Goal: Information Seeking & Learning: Check status

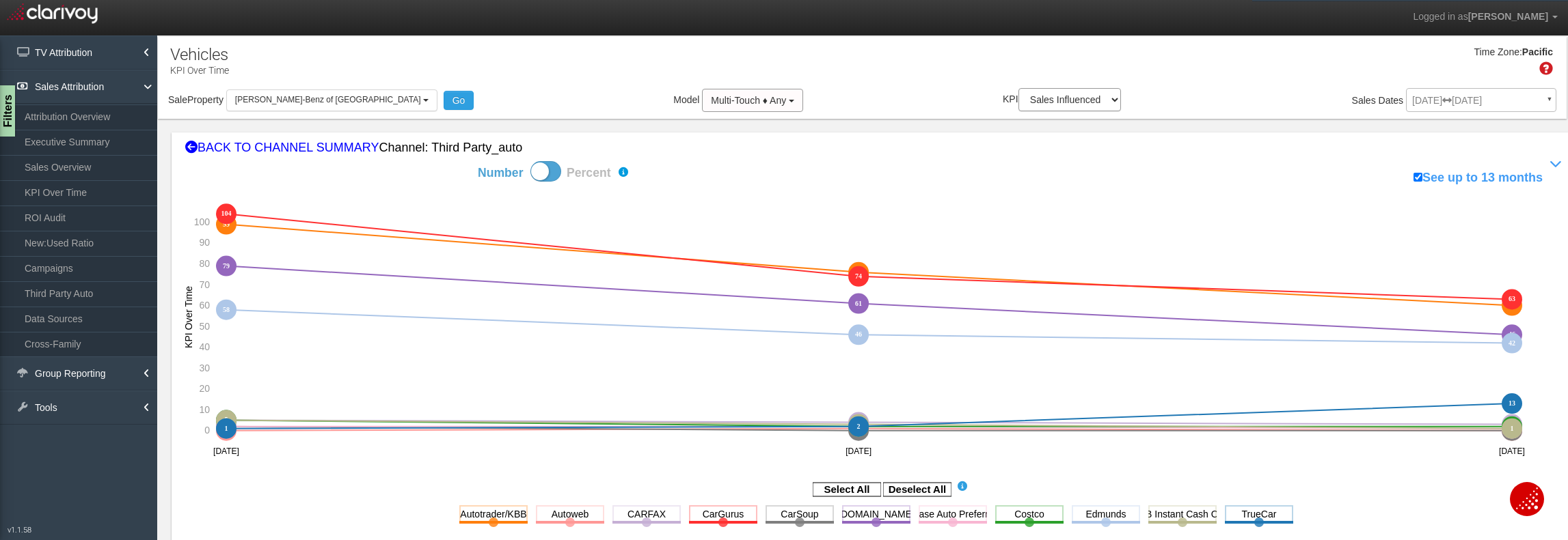
click at [1479, 101] on div "[DATE] [DATE] ▼ Comparing to: mm/dd/yyyy - mm/dd/yyyy Date Range: Custom [DATE]…" at bounding box center [1481, 103] width 150 height 24
click at [1541, 98] on div "[DATE] [DATE] ▼ Comparing to: mm/dd/yyyy - mm/dd/yyyy Date Range: Custom [DATE]…" at bounding box center [1481, 103] width 150 height 24
click at [1448, 106] on div "[DATE] [DATE] ▼ Comparing to: mm/dd/yyyy - mm/dd/yyyy Date Range: Custom [DATE]…" at bounding box center [1481, 103] width 150 height 24
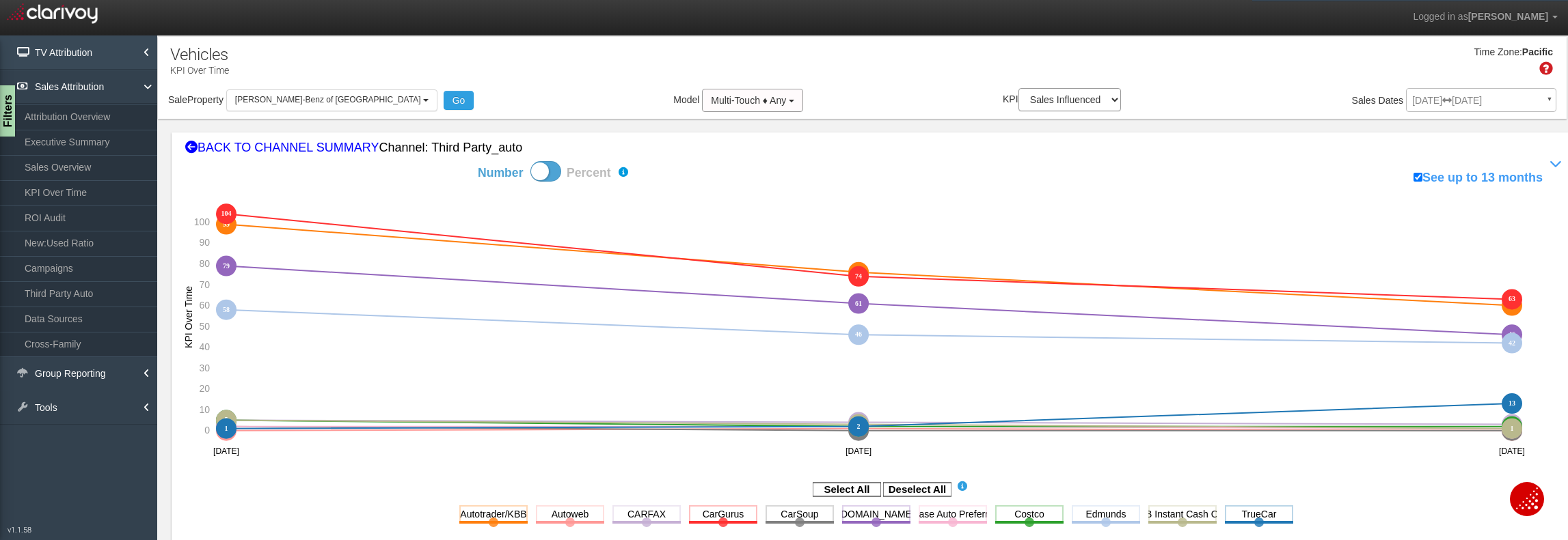
click at [64, 58] on link "TV Attribution" at bounding box center [79, 52] width 158 height 34
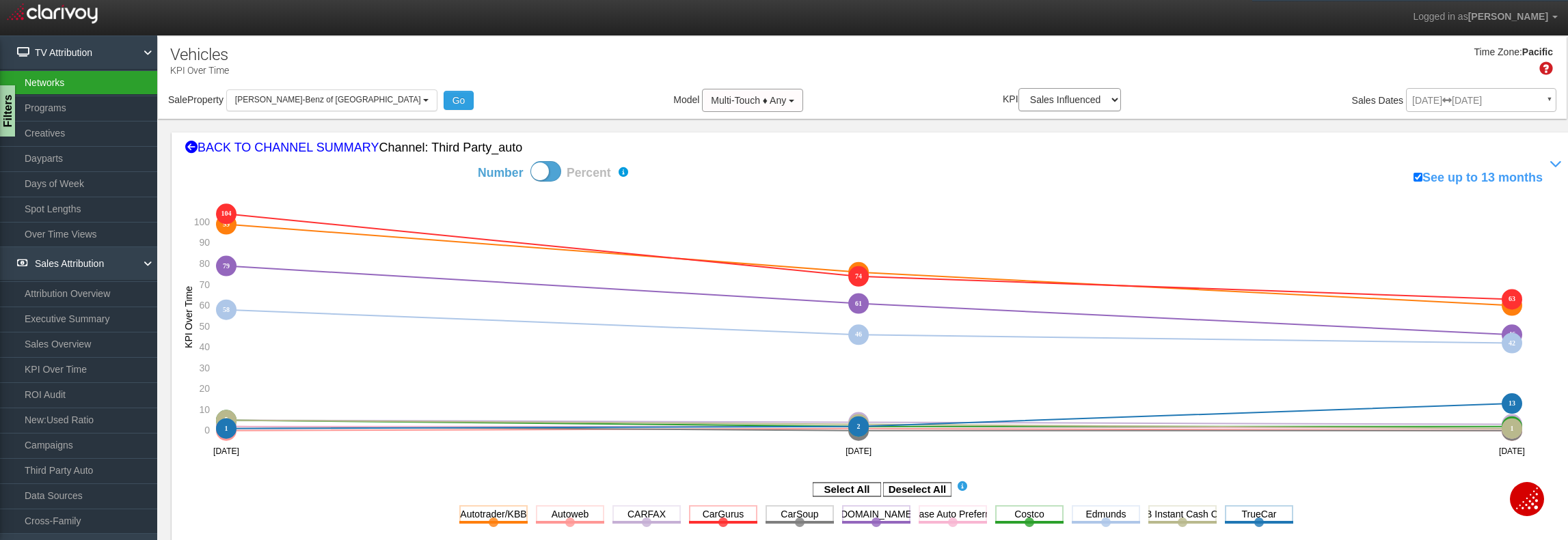
click at [61, 83] on link "Networks" at bounding box center [79, 83] width 158 height 25
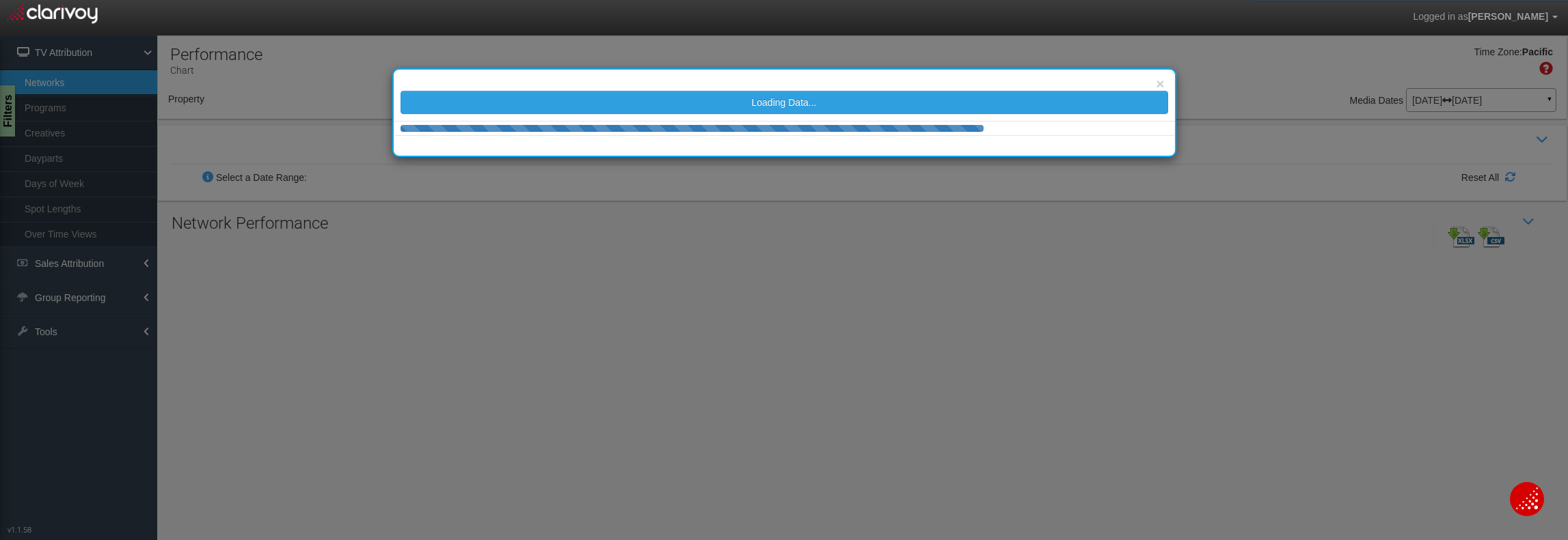
select select
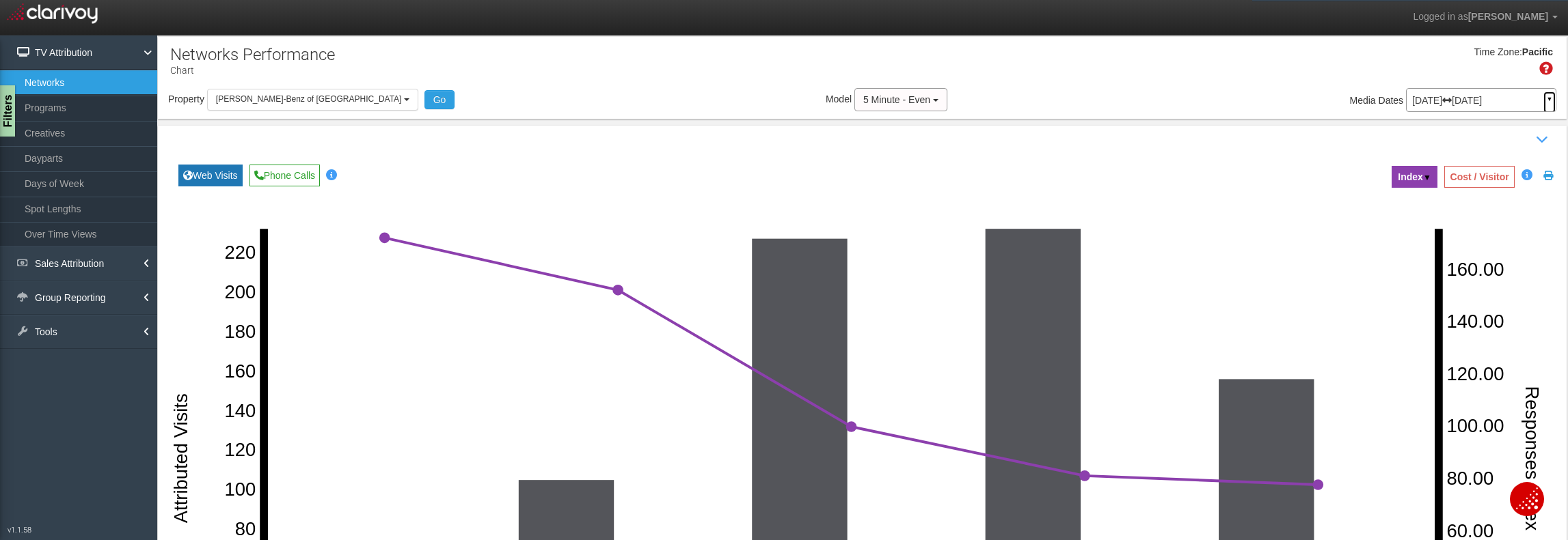
click at [1544, 100] on link "▼" at bounding box center [1550, 103] width 12 height 22
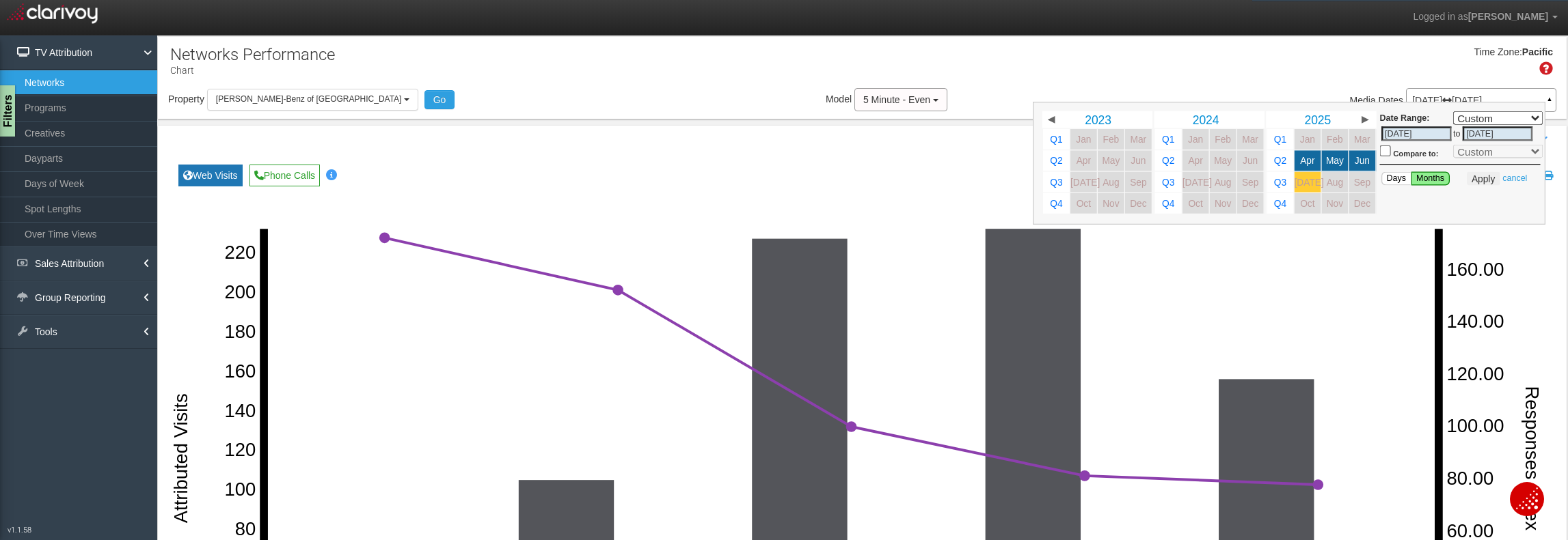
click at [1294, 184] on span "[DATE]" at bounding box center [1308, 182] width 29 height 10
select select ","
type input "[DATE]"
click at [1472, 179] on button "Apply" at bounding box center [1483, 178] width 34 height 14
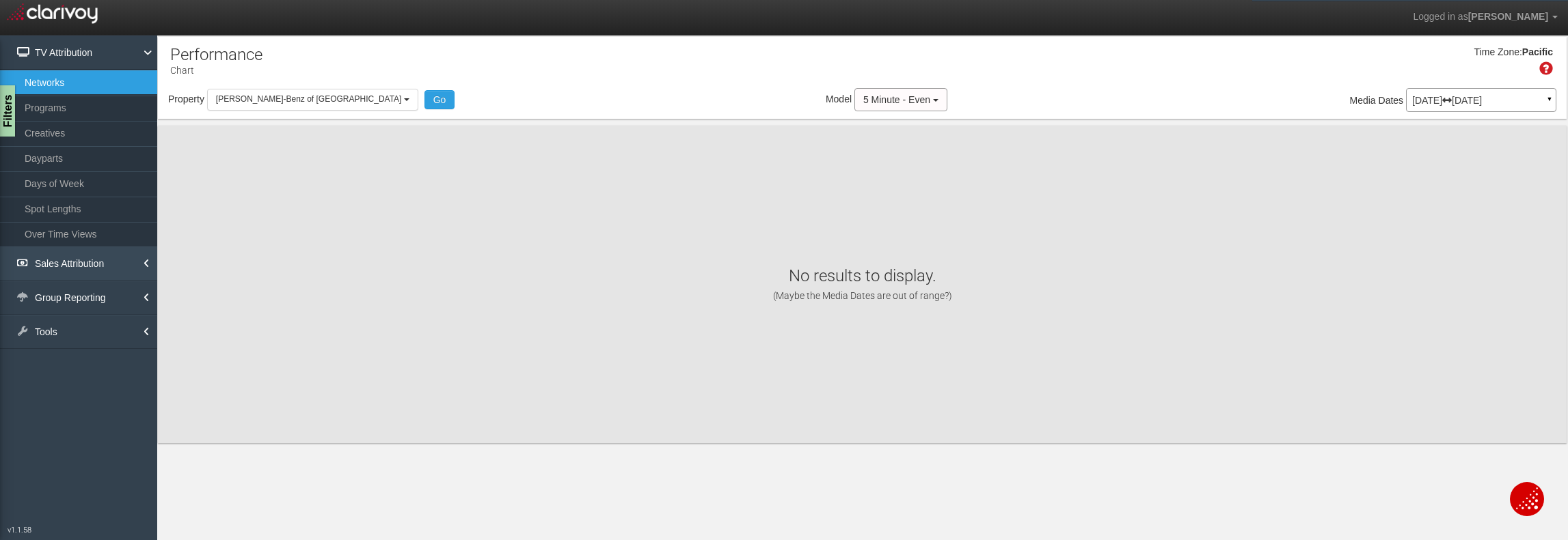
click at [78, 263] on link "Sales Attribution" at bounding box center [79, 263] width 158 height 34
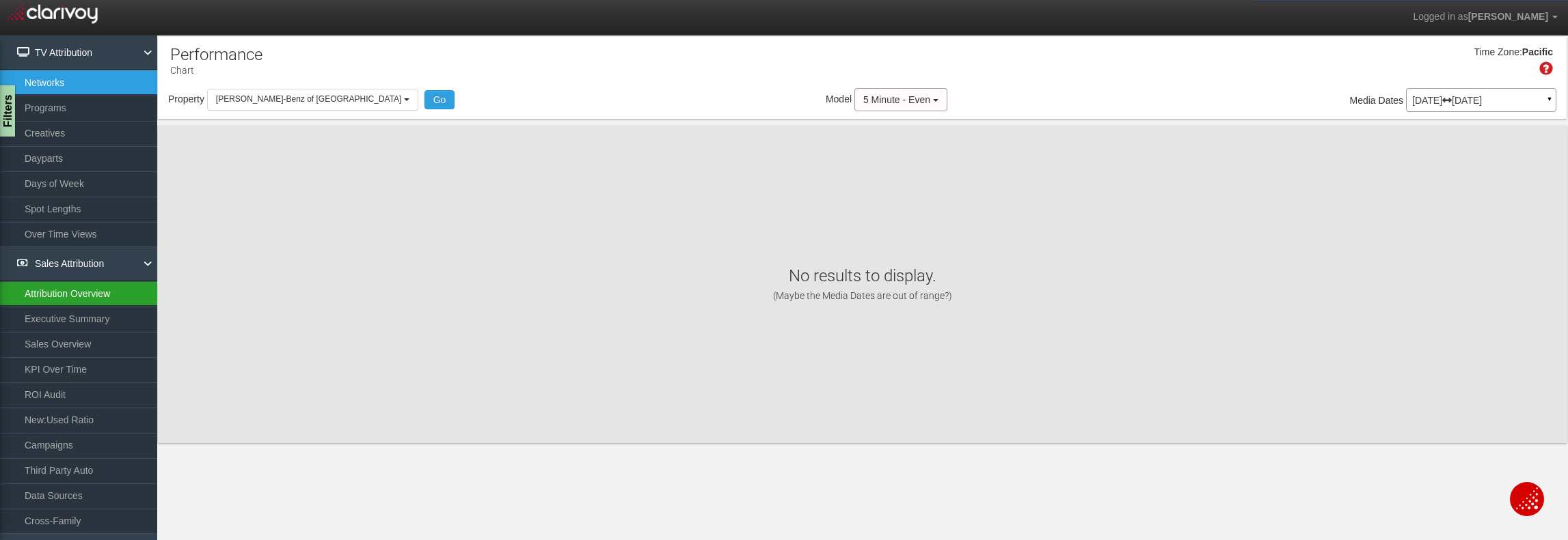
click at [79, 298] on link "Attribution Overview" at bounding box center [79, 294] width 158 height 25
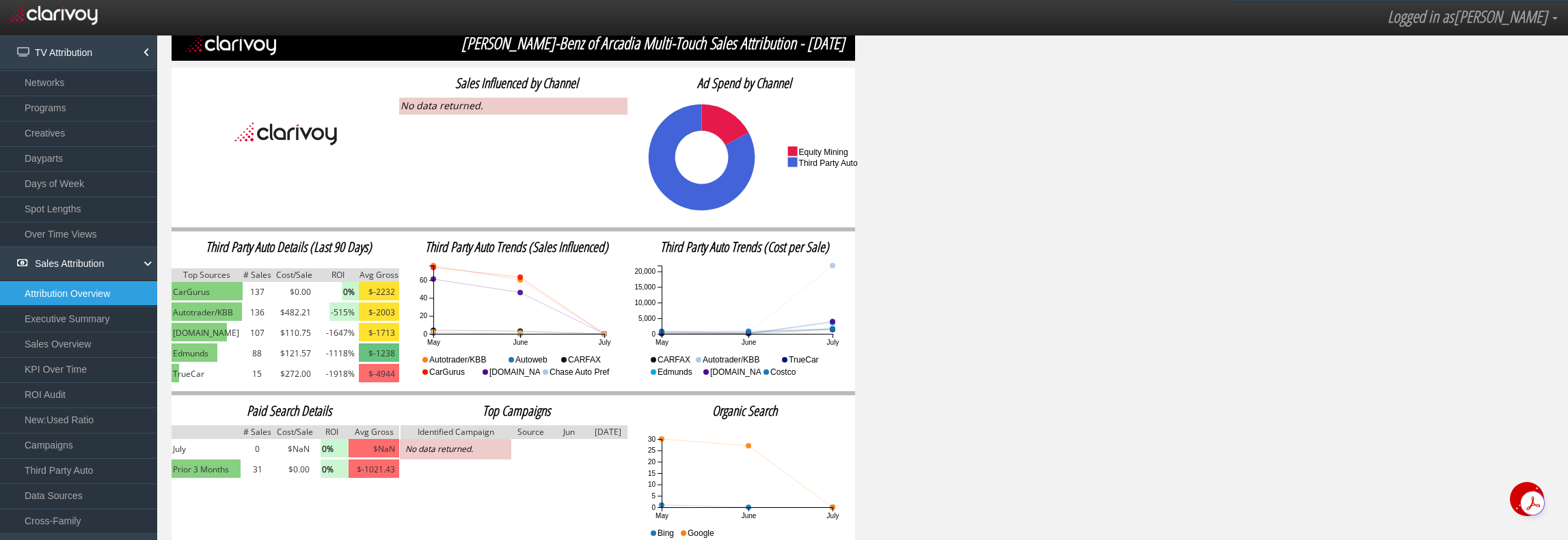
scroll to position [144, 0]
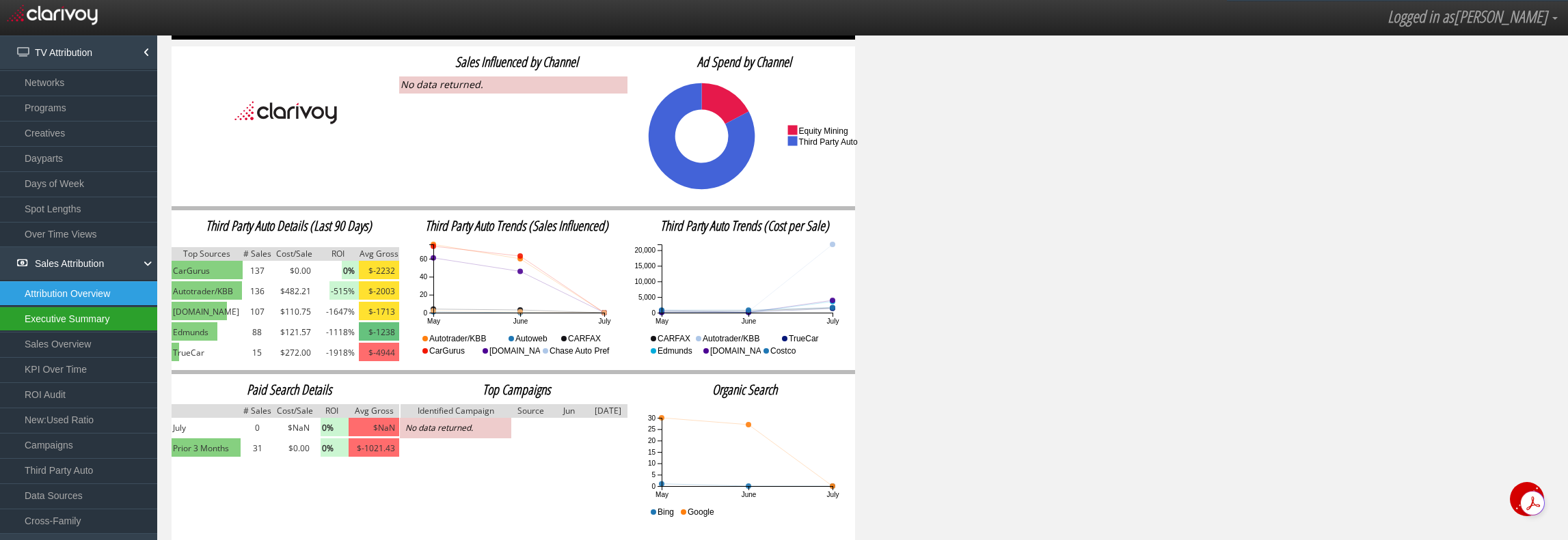
click at [101, 312] on link "Executive Summary" at bounding box center [79, 319] width 158 height 25
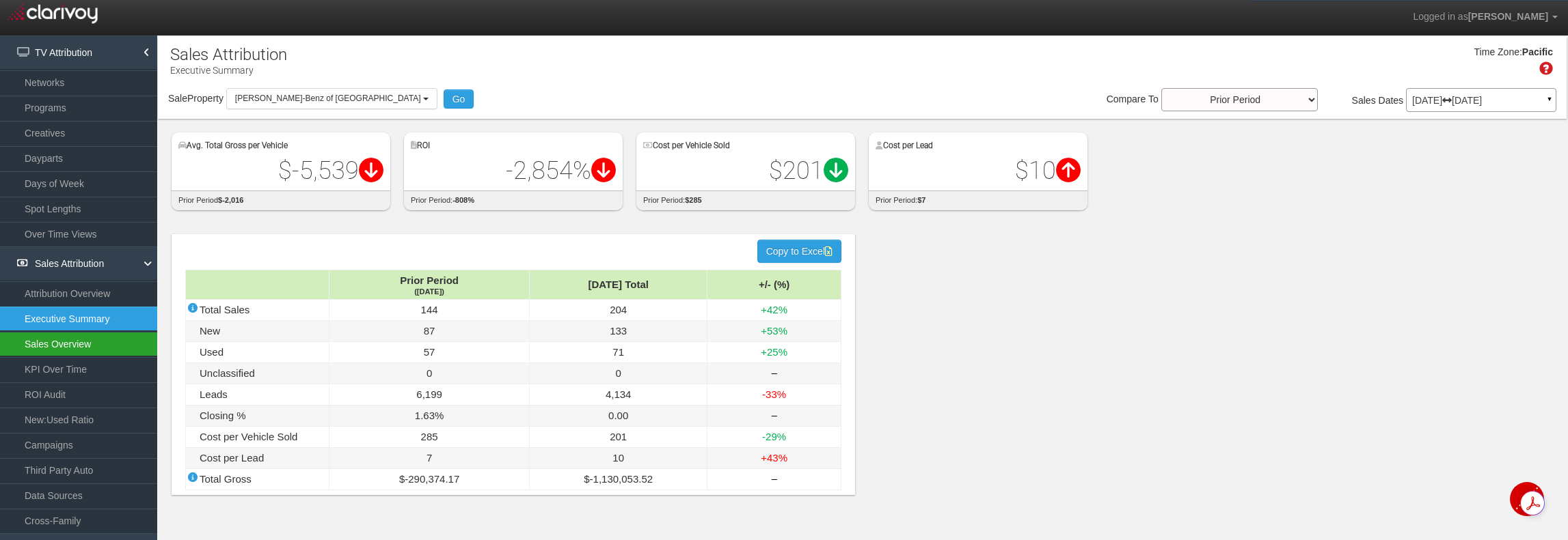
click at [38, 343] on link "Sales Overview" at bounding box center [79, 345] width 158 height 25
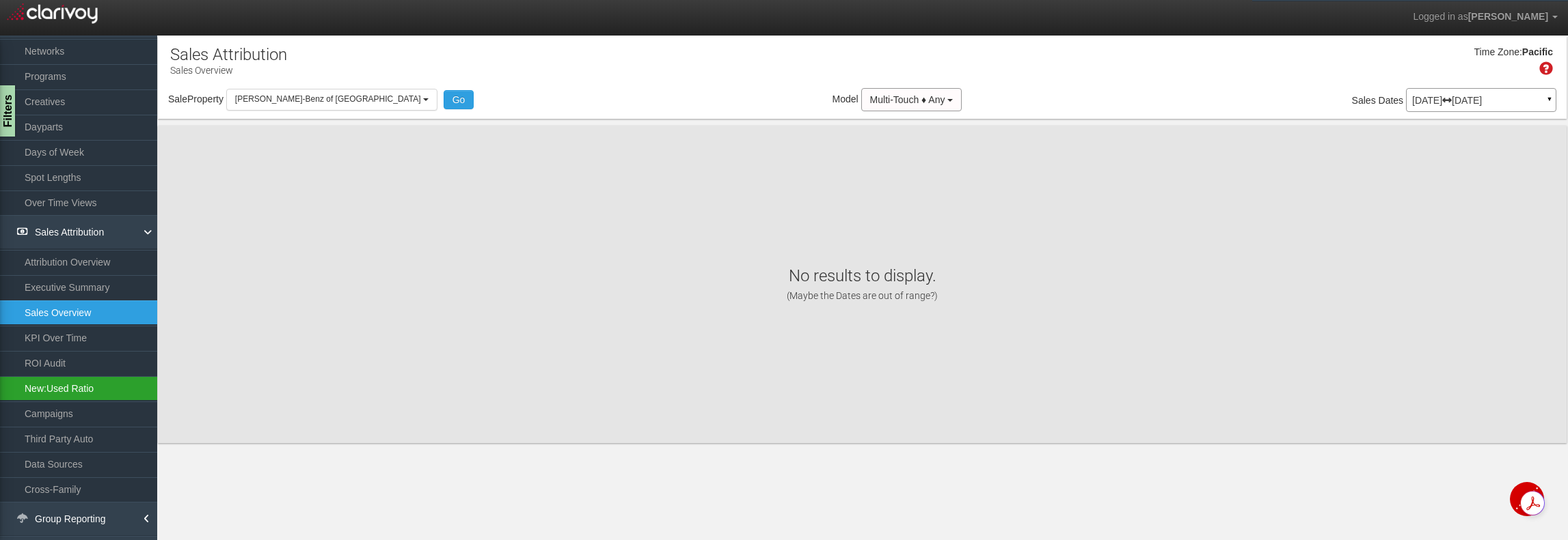
scroll to position [49, 0]
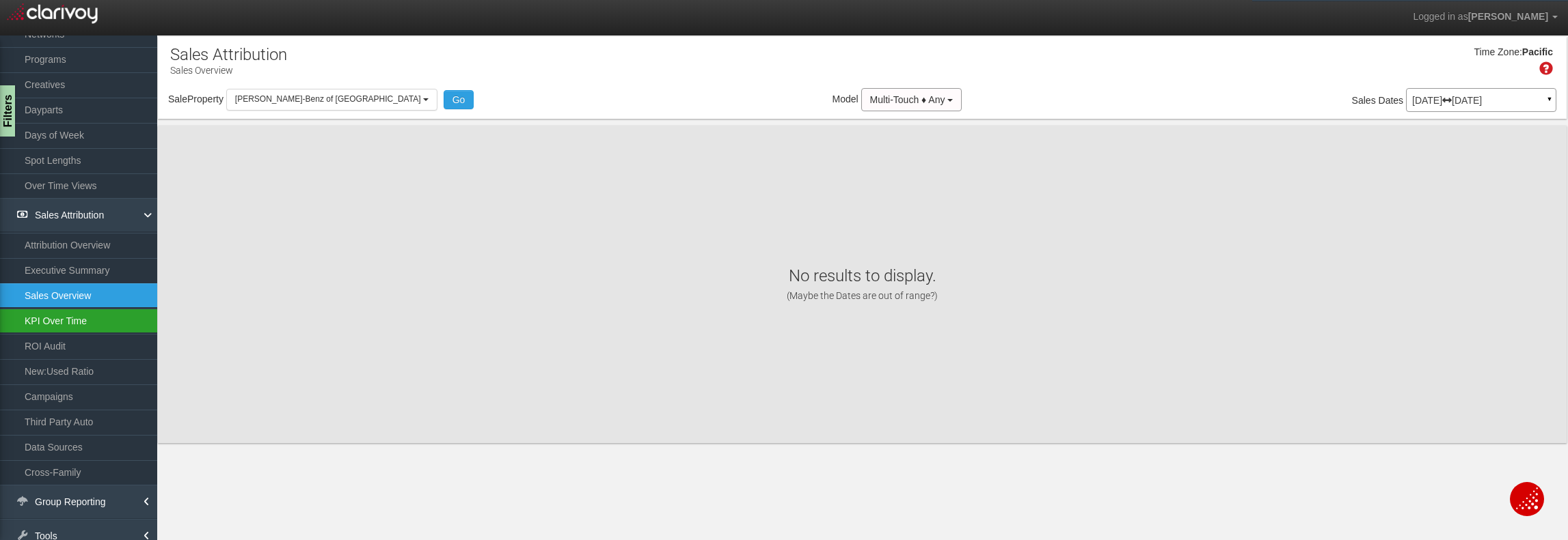
click at [74, 319] on link "KPI Over Time" at bounding box center [79, 321] width 158 height 25
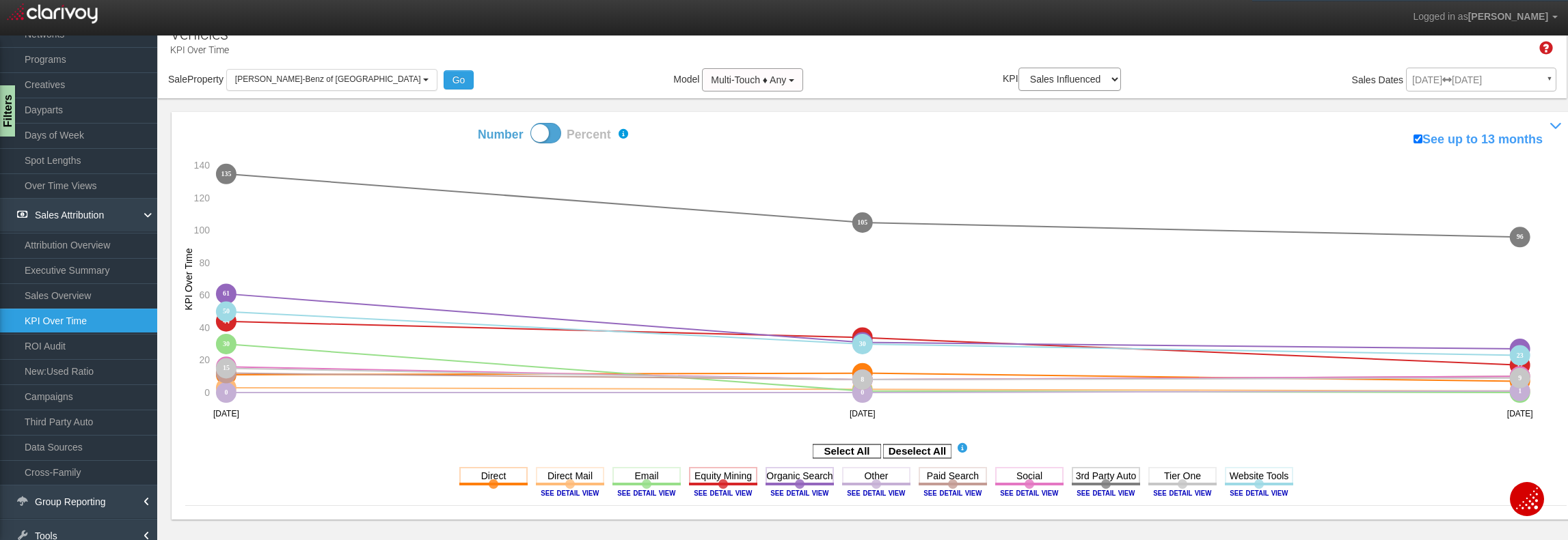
scroll to position [157, 0]
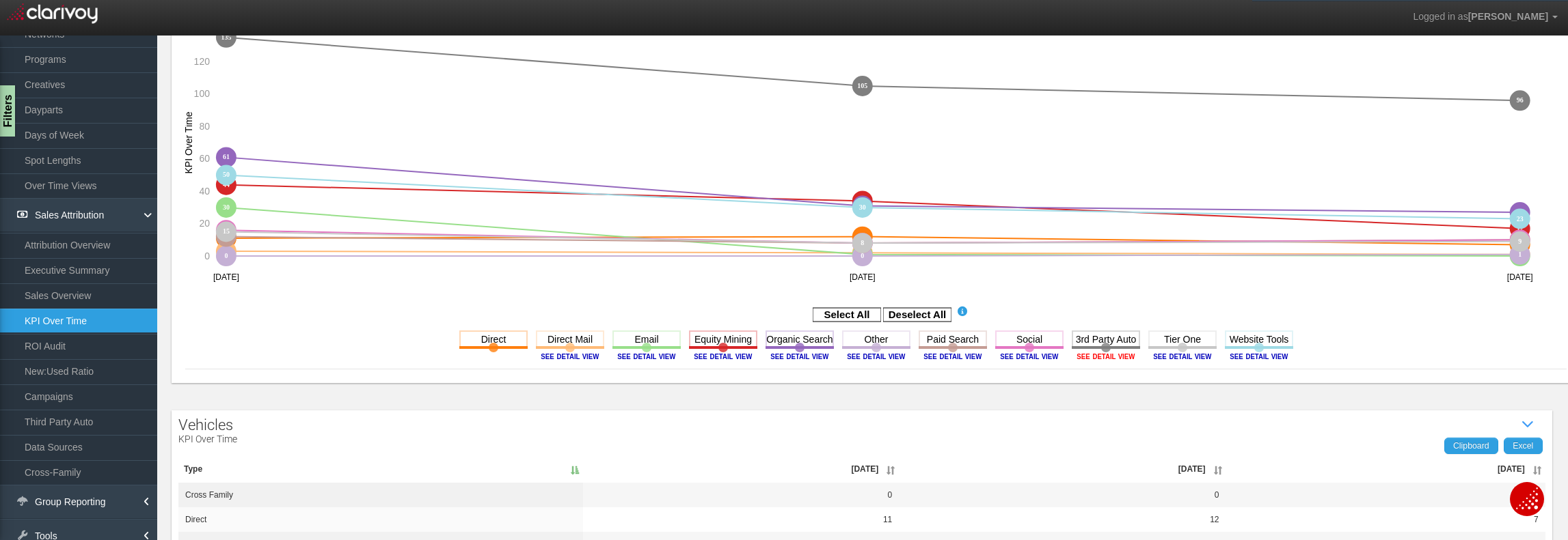
click at [1097, 359] on image at bounding box center [1106, 356] width 61 height 8
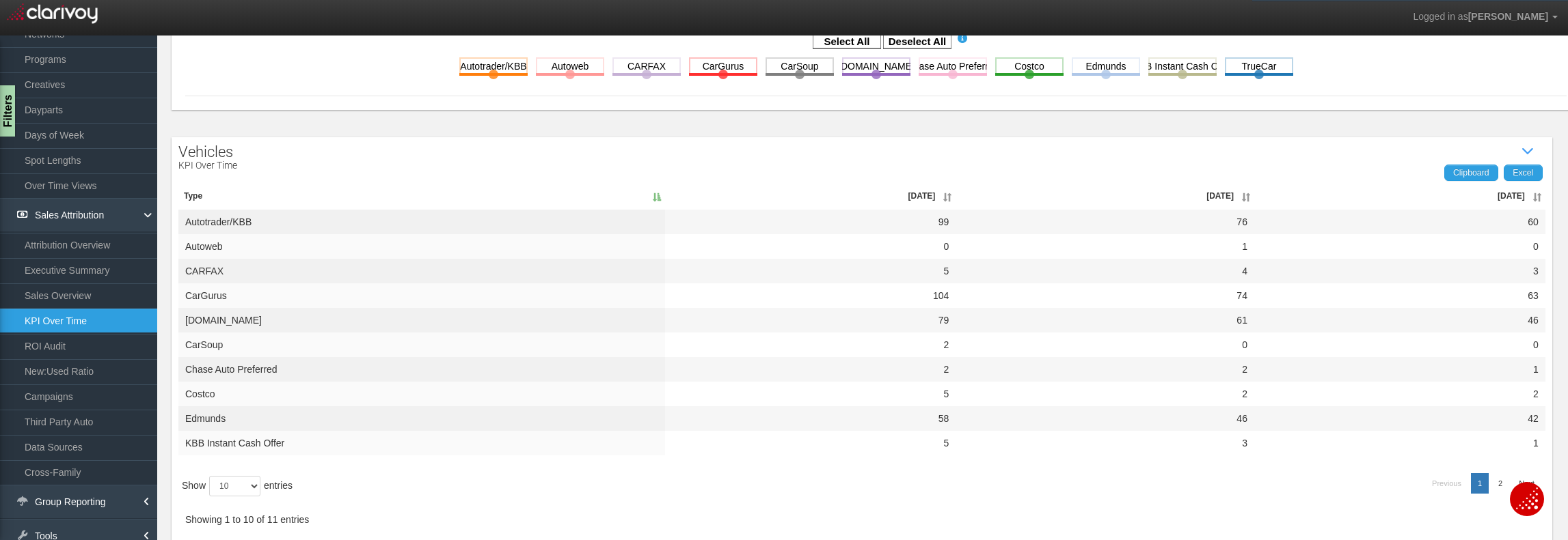
scroll to position [448, 0]
click at [257, 490] on select "10 25 50 100" at bounding box center [235, 486] width 51 height 20
select select "100"
click at [211, 496] on select "10 25 50 100" at bounding box center [235, 486] width 51 height 20
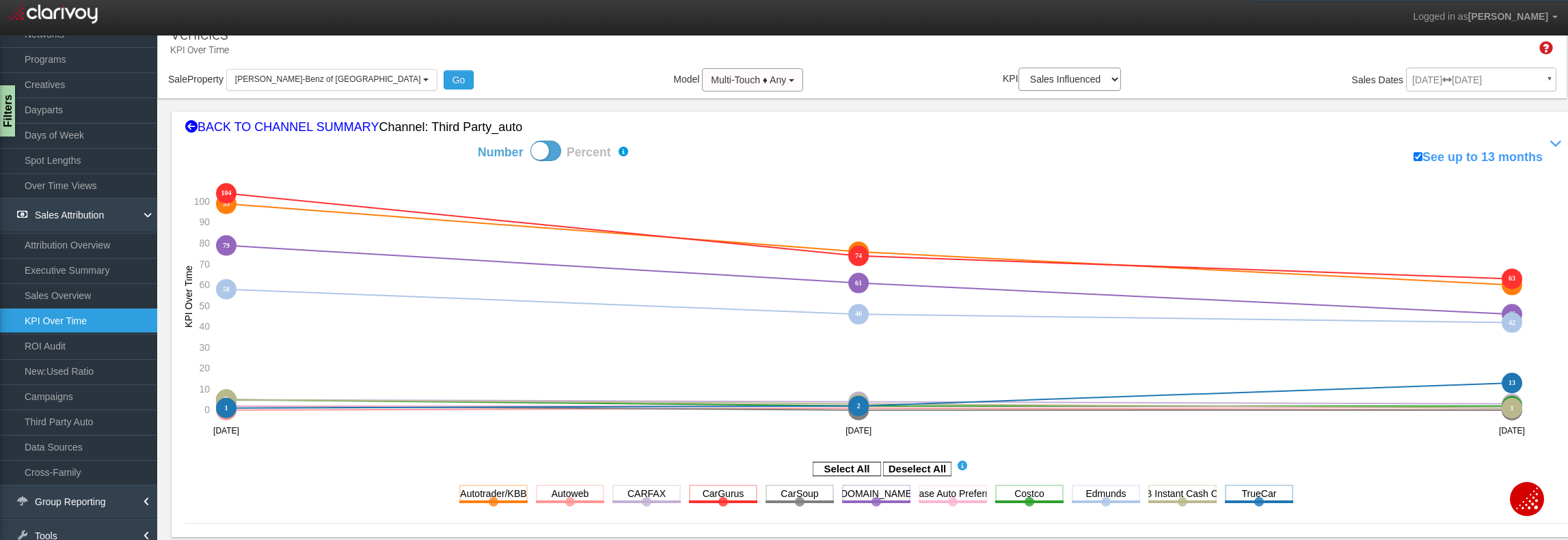
scroll to position [0, 0]
